Goal: Navigation & Orientation: Find specific page/section

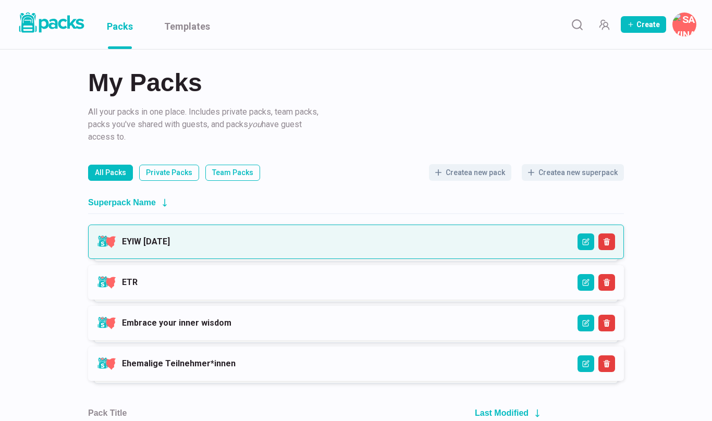
click at [170, 241] on link "EYIW [DATE]" at bounding box center [146, 242] width 48 height 10
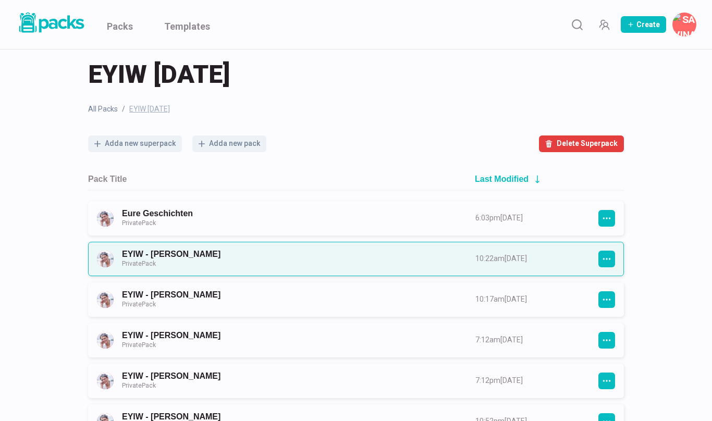
scroll to position [15, 0]
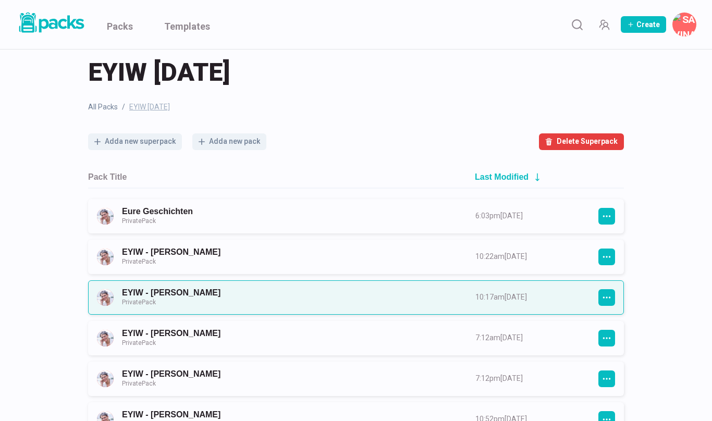
click at [349, 293] on link "EYIW - [PERSON_NAME] Private Pack" at bounding box center [289, 297] width 335 height 19
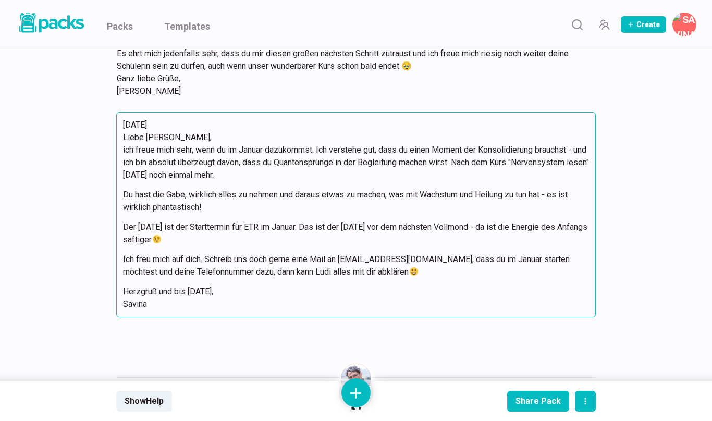
scroll to position [414, 0]
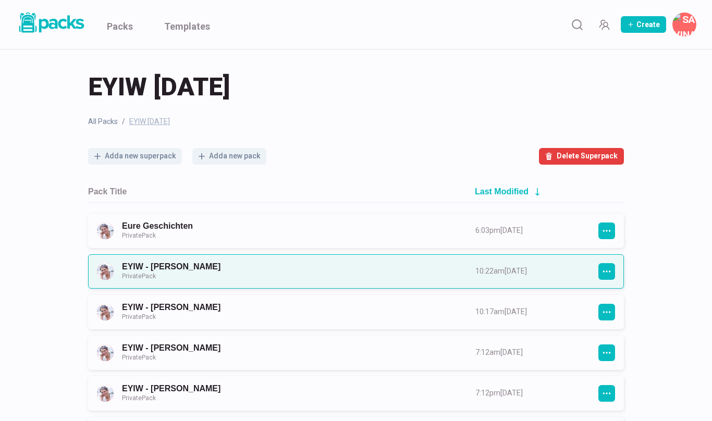
click at [206, 264] on link "EYIW - [PERSON_NAME] Private Pack" at bounding box center [289, 271] width 335 height 19
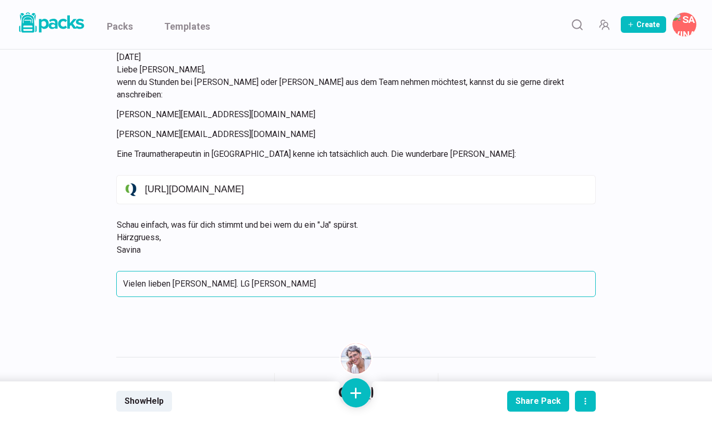
scroll to position [458, 0]
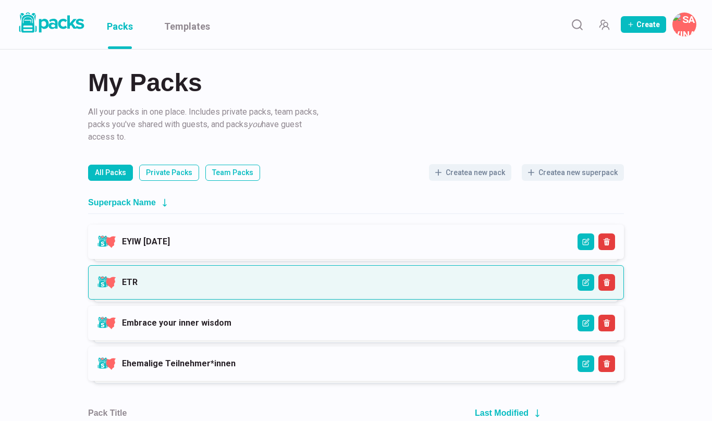
click at [138, 281] on link "ETR" at bounding box center [130, 282] width 16 height 10
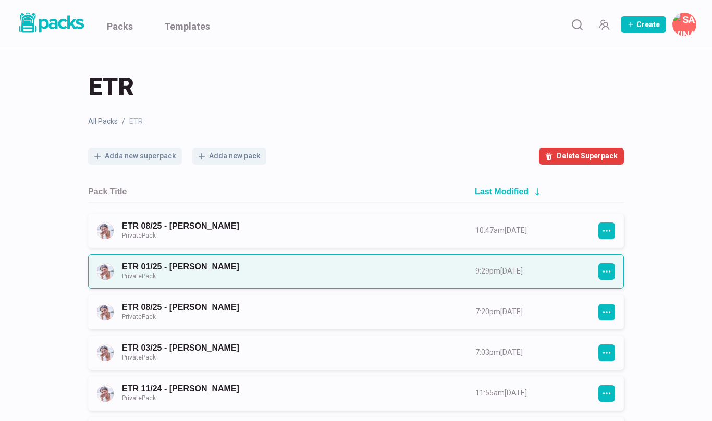
click at [211, 268] on link "ETR 01/25 - [PERSON_NAME] Private Pack" at bounding box center [289, 271] width 335 height 19
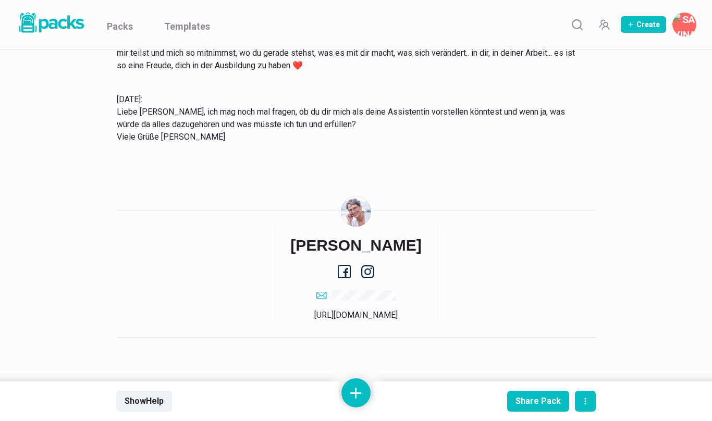
scroll to position [8617, 0]
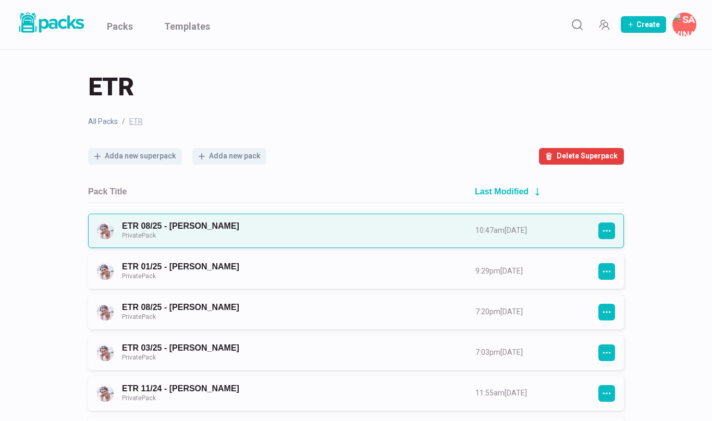
click at [202, 229] on link "ETR 08/25 - [PERSON_NAME] Private Pack" at bounding box center [289, 230] width 335 height 19
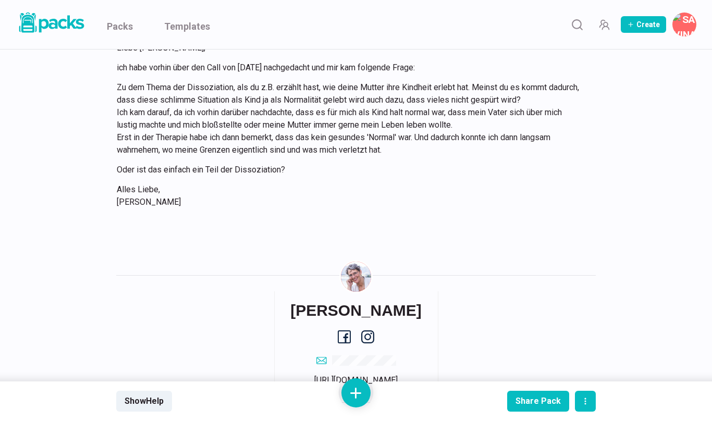
scroll to position [1961, 0]
